Goal: Task Accomplishment & Management: Use online tool/utility

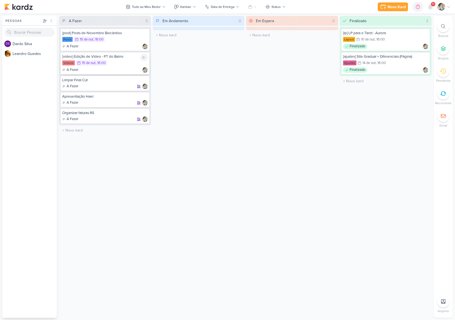
click at [116, 65] on div "Vídeos 15/10 [DATE] 16:00" at bounding box center [105, 63] width 86 height 6
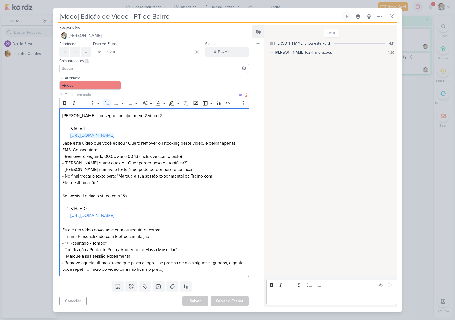
click at [114, 133] on link "[URL][DOMAIN_NAME]" at bounding box center [93, 135] width 44 height 5
drag, startPoint x: 102, startPoint y: 167, endPoint x: 161, endPoint y: 165, distance: 58.8
click at [161, 165] on p "Sabe este vídeo que você editou? Quero remover o Fitboxing deste vídeo, e deixa…" at bounding box center [154, 169] width 184 height 59
copy p "Quer perder peso ou tonificar?"
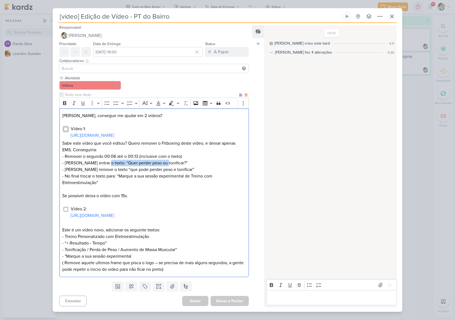
click at [65, 127] on input "Editor editing area: main" at bounding box center [66, 129] width 4 height 4
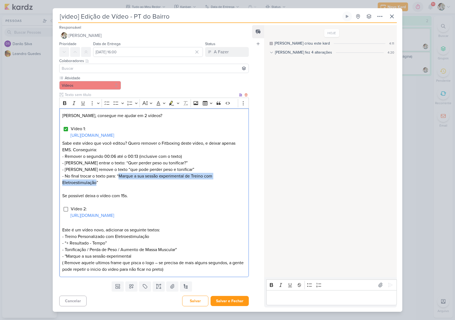
drag, startPoint x: 121, startPoint y: 179, endPoint x: 97, endPoint y: 186, distance: 24.7
click at [97, 186] on p "Sabe este vídeo que você editou? Quero remover o Fitboxing deste vídeo, e deixa…" at bounding box center [154, 169] width 184 height 59
copy p "Marque a sua sessão experimental de Treino com Eletroestimulação"
click at [127, 180] on p "Sabe este vídeo que você editou? Quero remover o Fitboxing deste vídeo, e deixa…" at bounding box center [154, 169] width 184 height 59
drag, startPoint x: 120, startPoint y: 179, endPoint x: 144, endPoint y: 179, distance: 24.6
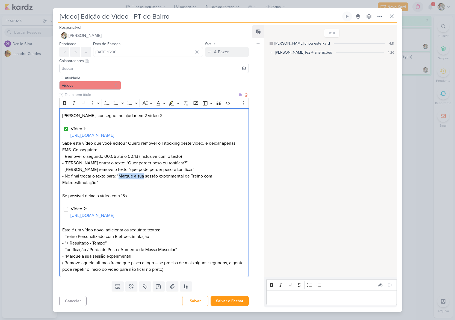
click at [144, 179] on p "Sabe este vídeo que você editou? Quero remover o Fitboxing deste vídeo, e deixa…" at bounding box center [154, 169] width 184 height 59
copy p "Marque a sua"
click at [148, 179] on p "Sabe este vídeo que você editou? Quero remover o Fitboxing deste vídeo, e deixa…" at bounding box center [154, 169] width 184 height 59
drag, startPoint x: 146, startPoint y: 179, endPoint x: 96, endPoint y: 187, distance: 50.3
click at [96, 187] on p "Sabe este vídeo que você editou? Quero remover o Fitboxing deste vídeo, e deixa…" at bounding box center [154, 169] width 184 height 59
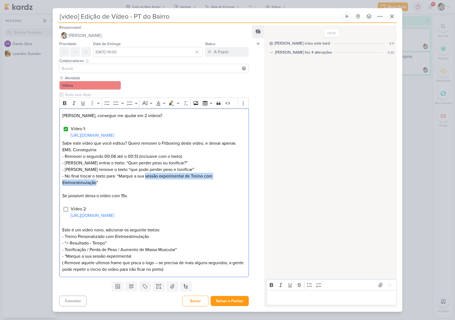
copy p "sessão experimental de Treino com Eletroestimulação"
drag, startPoint x: 118, startPoint y: 178, endPoint x: 145, endPoint y: 177, distance: 26.3
click at [145, 177] on p "Sabe este vídeo que você editou? Quero remover o Fitboxing deste vídeo, e deixa…" at bounding box center [154, 169] width 184 height 59
click at [144, 177] on p "Sabe este vídeo que você editou? Quero remover o Fitboxing deste vídeo, e deixa…" at bounding box center [154, 169] width 184 height 59
drag, startPoint x: 145, startPoint y: 180, endPoint x: 119, endPoint y: 180, distance: 26.0
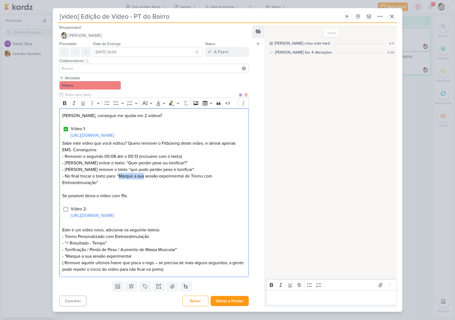
click at [119, 180] on p "Sabe este vídeo que você editou? Quero remover o Fitboxing deste vídeo, e deixa…" at bounding box center [154, 169] width 184 height 59
copy p "Marque a sua"
click at [114, 218] on link "[URL][DOMAIN_NAME]" at bounding box center [93, 215] width 44 height 5
drag, startPoint x: 149, startPoint y: 240, endPoint x: 65, endPoint y: 241, distance: 84.5
click at [65, 240] on p "Este é um vídeo novo, adicionar os seguinte textos: - [PERSON_NAME] Personaliza…" at bounding box center [154, 233] width 184 height 13
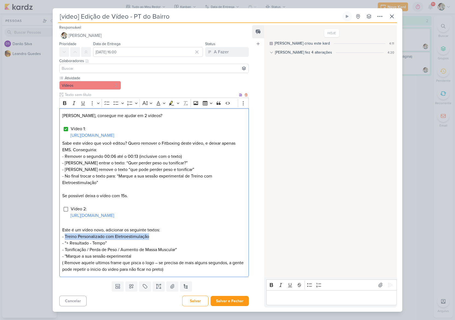
copy p "Treino Personalizado com Eletroestimulação"
drag, startPoint x: 105, startPoint y: 246, endPoint x: 67, endPoint y: 247, distance: 38.0
click at [67, 247] on p "- “+ Resultado - Tempo” - Tonificação / Perda de Peso / Aumento de Massa Muscul…" at bounding box center [154, 256] width 184 height 33
click at [73, 246] on p "- “+ Resultado - Tempo” - Tonificação / Perda de Peso / Aumento de Massa Muscul…" at bounding box center [154, 256] width 184 height 33
drag, startPoint x: 67, startPoint y: 245, endPoint x: 105, endPoint y: 246, distance: 38.5
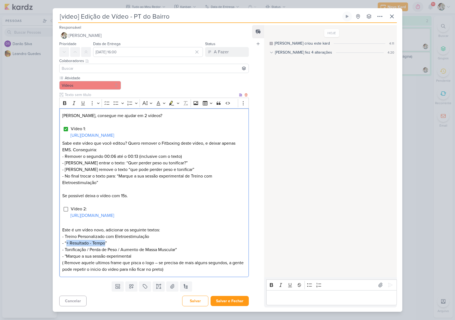
click at [105, 246] on p "- “+ Resultado - Tempo” - Tonificação / Perda de Peso / Aumento de Massa Muscul…" at bounding box center [154, 256] width 184 height 33
copy p "+ Resultado - Tempo"
click at [79, 250] on p "- “+ Resultado - Tempo” - Tonificação / Perda de Peso / Aumento de Massa Muscul…" at bounding box center [154, 256] width 184 height 33
click at [75, 251] on p "- “+ Resultado - Tempo” - Tonificação / Perda de Peso / Aumento de Massa Muscul…" at bounding box center [154, 256] width 184 height 33
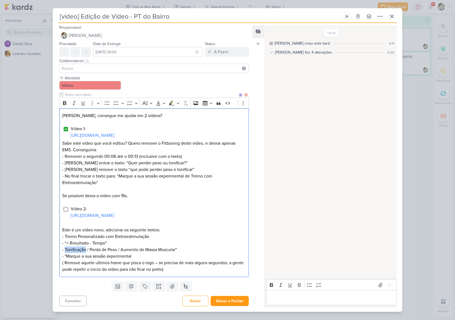
click at [75, 251] on p "- “+ Resultado - Tempo” - Tonificação / Perda de Peso / Aumento de Massa Muscul…" at bounding box center [154, 256] width 184 height 33
copy p "Tonificação"
drag, startPoint x: 142, startPoint y: 258, endPoint x: 54, endPoint y: 251, distance: 88.0
click at [54, 251] on div "Atividade Vídeos" at bounding box center [152, 177] width 198 height 204
copy p "- Tonificação / Perda de Peso / Aumento de Massa Muscular" - "Marque a sua sess…"
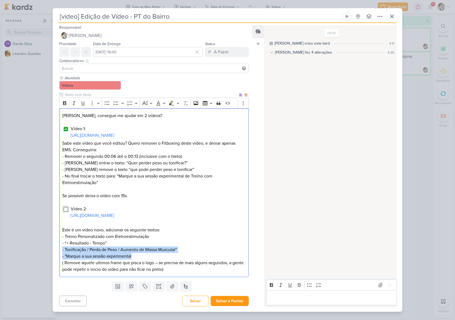
click at [64, 211] on input "Editor editing area: main" at bounding box center [66, 209] width 4 height 4
click at [296, 298] on p "Editor editing area: main" at bounding box center [331, 297] width 125 height 7
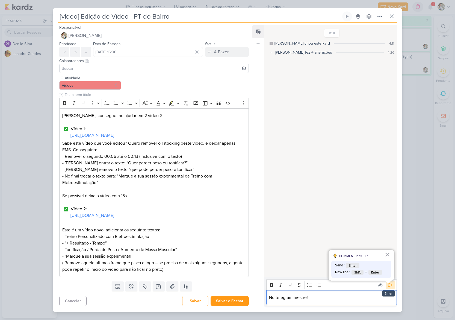
click at [389, 288] on icon at bounding box center [390, 284] width 5 height 5
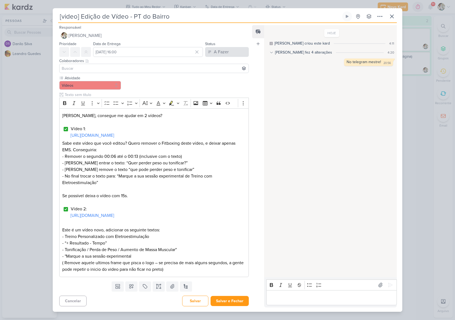
click at [220, 49] on div "A Fazer" at bounding box center [221, 52] width 15 height 7
click at [218, 71] on div "Finalizado" at bounding box center [219, 74] width 17 height 6
click at [235, 305] on button "Salvar e Fechar" at bounding box center [230, 301] width 38 height 10
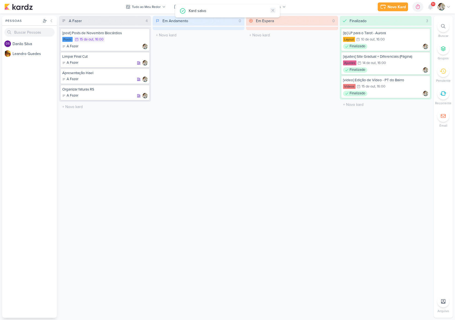
click at [273, 10] on icon at bounding box center [273, 10] width 4 height 4
